Goal: Check status: Check status

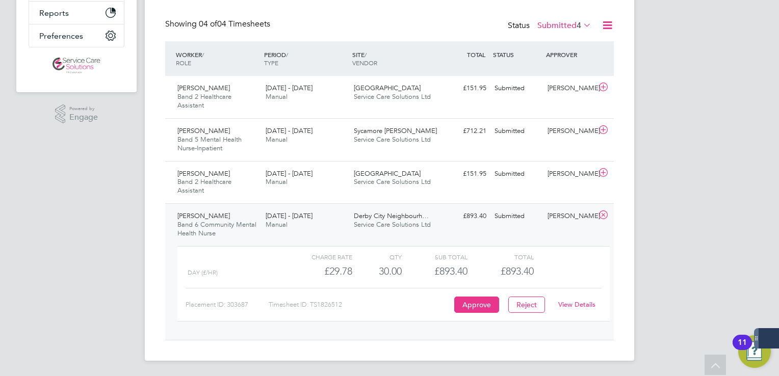
click at [583, 305] on link "View Details" at bounding box center [576, 304] width 37 height 9
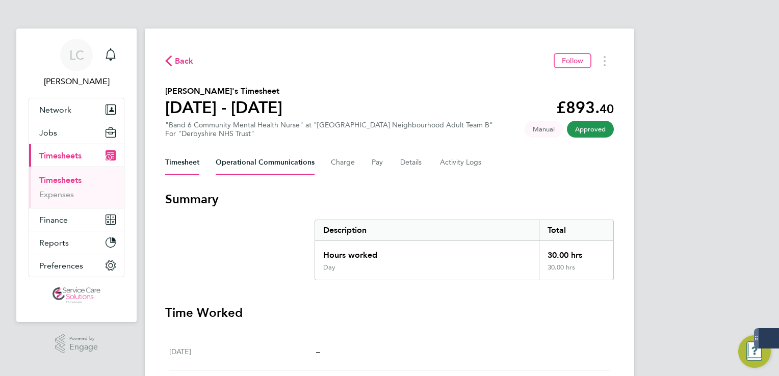
click at [261, 161] on Communications-tab "Operational Communications" at bounding box center [265, 162] width 99 height 24
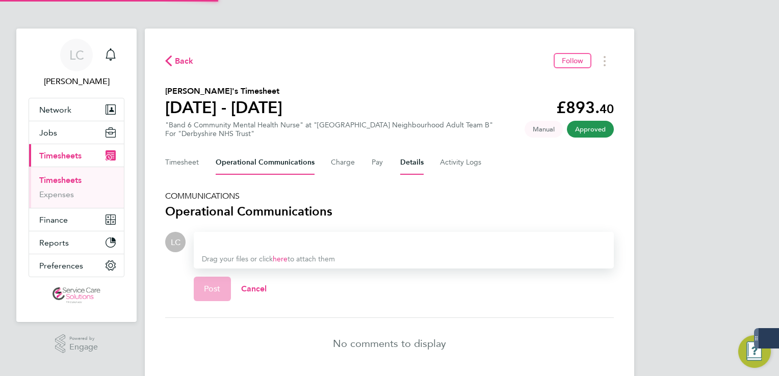
click at [420, 166] on button "Details" at bounding box center [411, 162] width 23 height 24
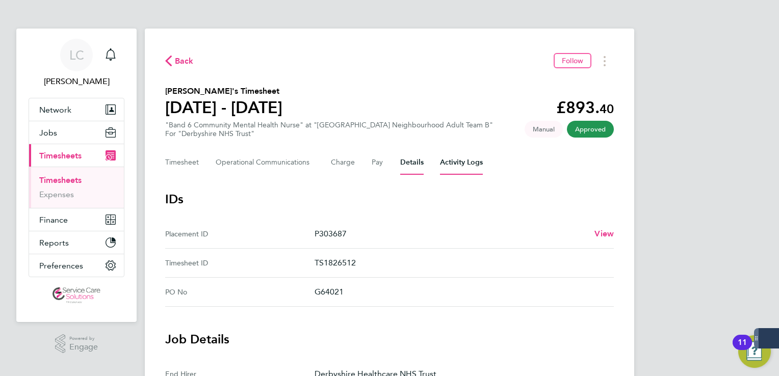
click at [443, 158] on Logs-tab "Activity Logs" at bounding box center [461, 162] width 43 height 24
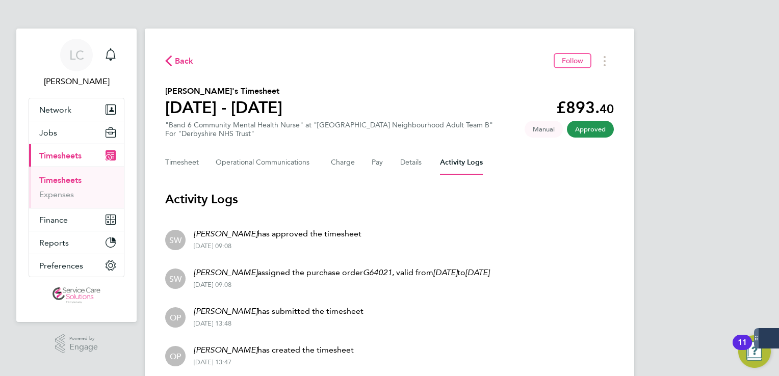
scroll to position [39, 0]
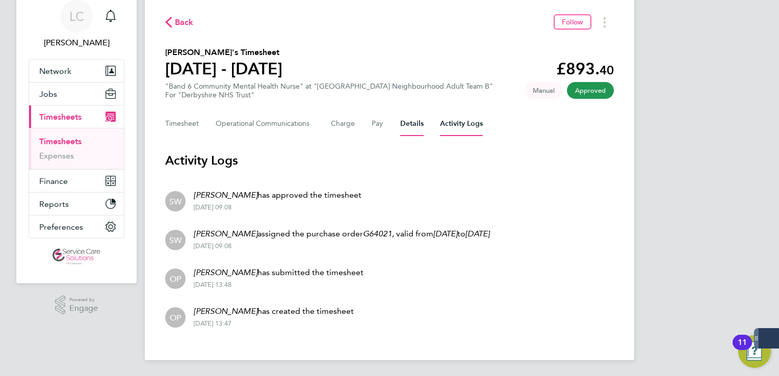
click at [416, 119] on button "Details" at bounding box center [411, 124] width 23 height 24
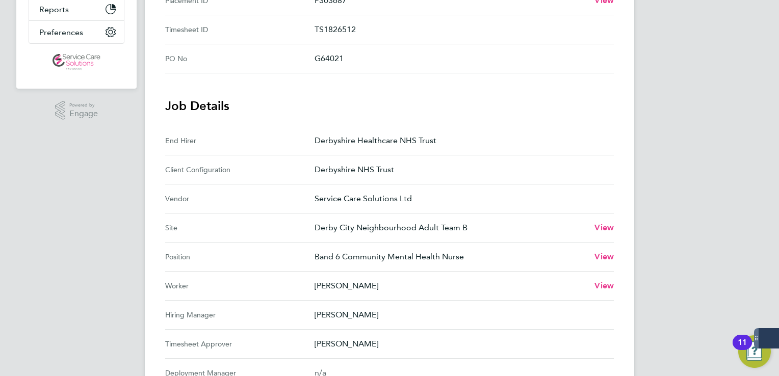
scroll to position [278, 0]
